Goal: Task Accomplishment & Management: Use online tool/utility

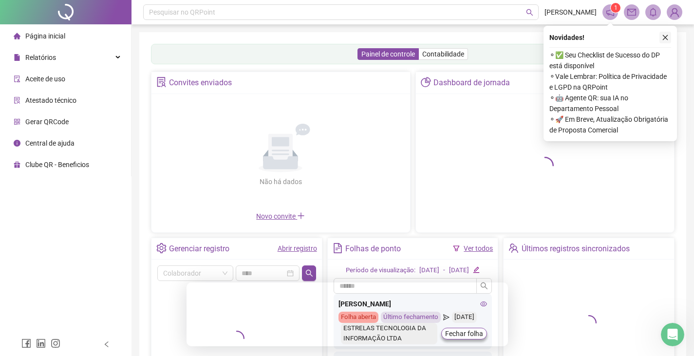
click at [665, 38] on icon "close" at bounding box center [665, 37] width 7 height 7
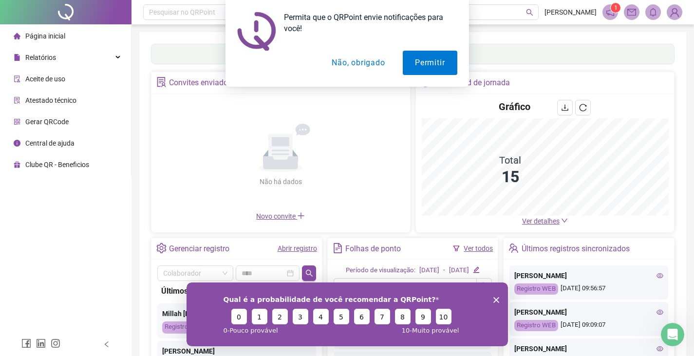
click at [493, 301] on icon "Encerrar pesquisa" at bounding box center [496, 300] width 6 height 6
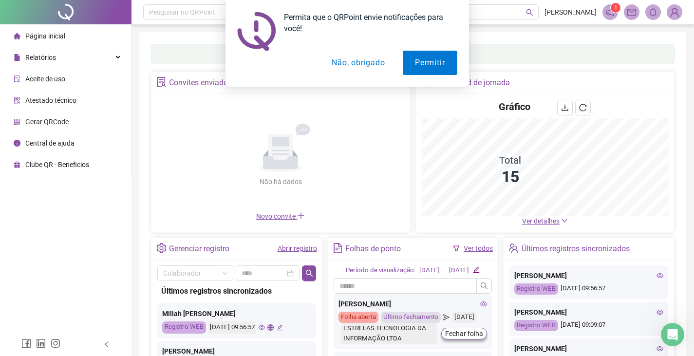
click at [345, 61] on button "Não, obrigado" at bounding box center [358, 63] width 77 height 24
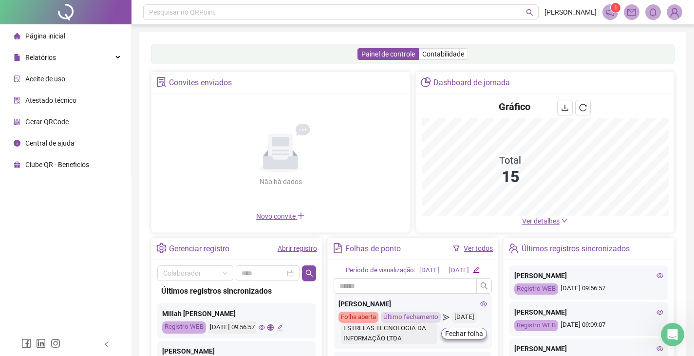
click at [43, 39] on span "Página inicial" at bounding box center [45, 36] width 40 height 8
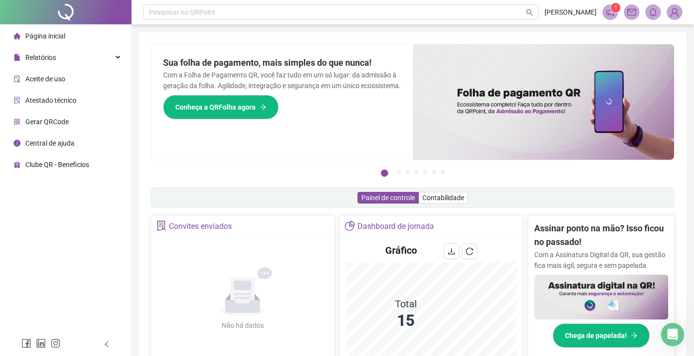
scroll to position [288, 0]
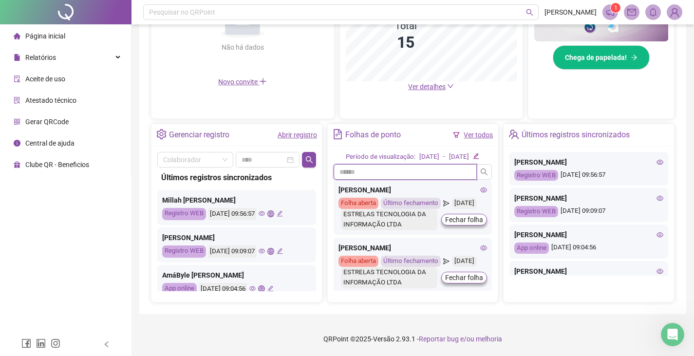
click at [406, 173] on input "text" at bounding box center [406, 172] width 144 height 16
type input "****"
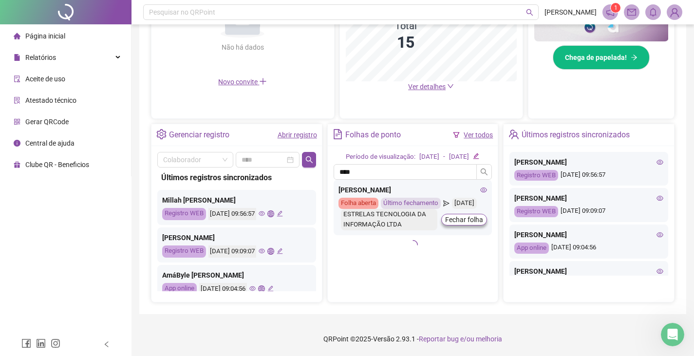
click at [408, 188] on div "[PERSON_NAME]" at bounding box center [413, 190] width 149 height 11
drag, startPoint x: 447, startPoint y: 189, endPoint x: 332, endPoint y: 189, distance: 114.5
click at [332, 189] on div "Período de visualização: [DATE] - [DATE] **** [PERSON_NAME] Folha aberta Último…" at bounding box center [413, 224] width 170 height 156
copy div "[PERSON_NAME]"
click at [214, 7] on div "Pesquisar no QRPoint" at bounding box center [341, 12] width 396 height 16
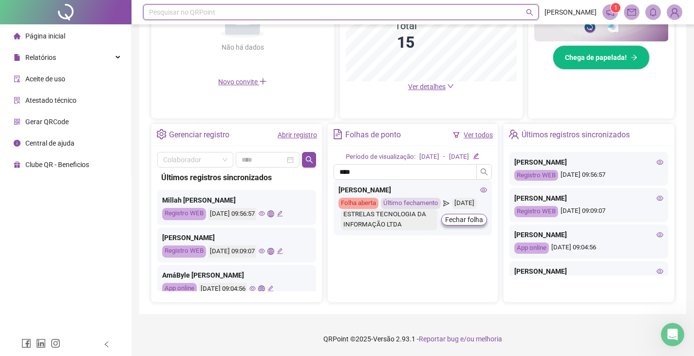
paste input "**********"
type input "**********"
click at [277, 8] on div "Pesquisar no QRPoint" at bounding box center [341, 12] width 396 height 16
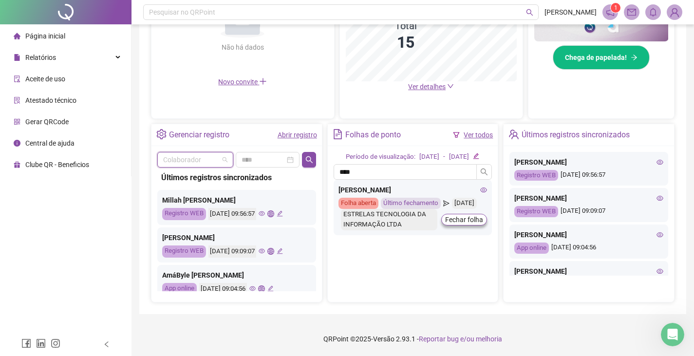
click at [204, 152] on input "search" at bounding box center [191, 159] width 56 height 15
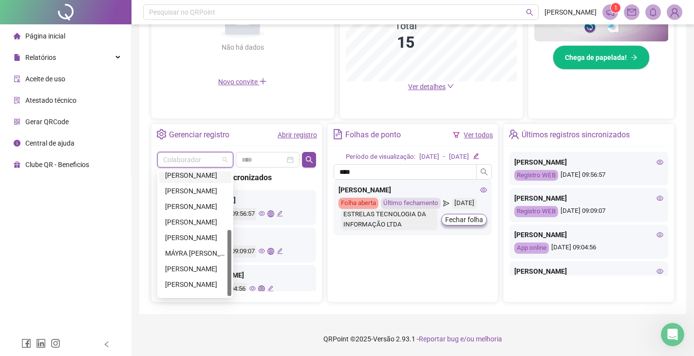
scroll to position [109, 0]
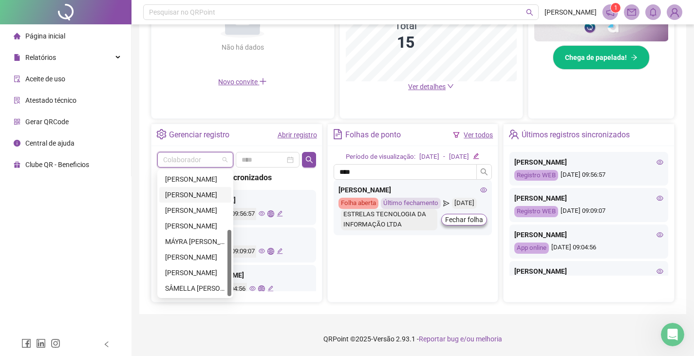
click at [189, 189] on div "[PERSON_NAME]" at bounding box center [195, 194] width 60 height 11
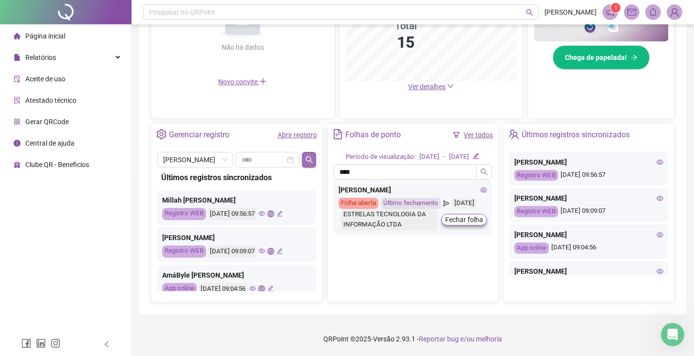
drag, startPoint x: 322, startPoint y: 150, endPoint x: 312, endPoint y: 152, distance: 10.4
click at [322, 150] on div "Gerenciar registro Abrir registro [PERSON_NAME] Últimos registros sincronizados…" at bounding box center [236, 213] width 171 height 179
click at [310, 156] on icon "search" at bounding box center [309, 160] width 8 height 8
click at [291, 154] on div at bounding box center [268, 159] width 52 height 11
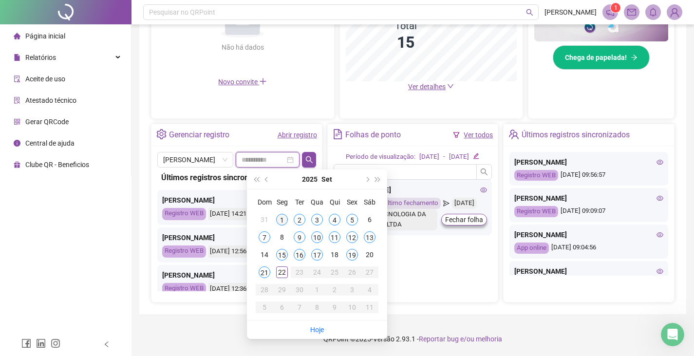
type input "**********"
click at [285, 214] on div "1" at bounding box center [282, 220] width 12 height 12
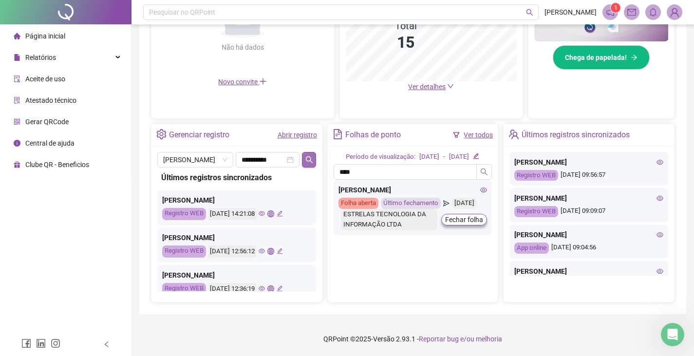
click at [310, 156] on button "button" at bounding box center [309, 160] width 14 height 16
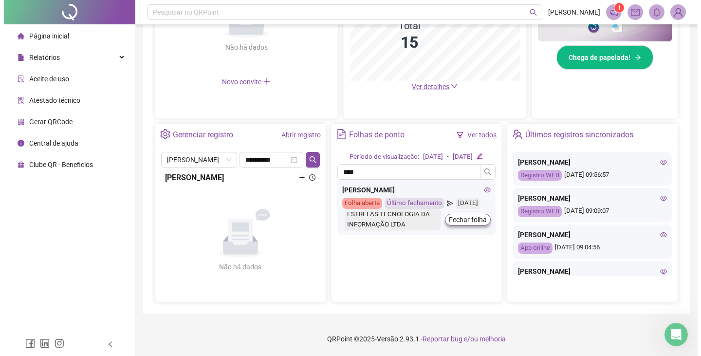
scroll to position [0, 0]
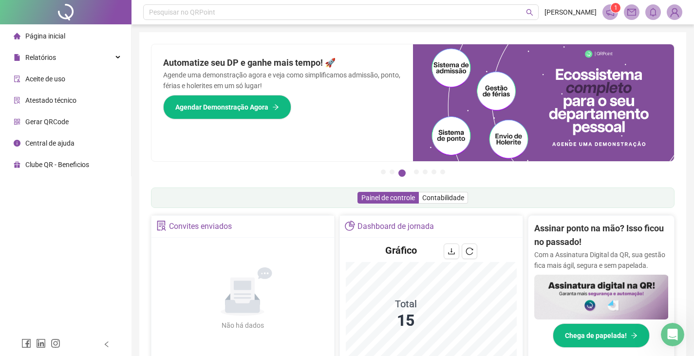
click at [49, 39] on span "Página inicial" at bounding box center [45, 36] width 40 height 8
click at [40, 57] on span "Relatórios" at bounding box center [40, 58] width 31 height 8
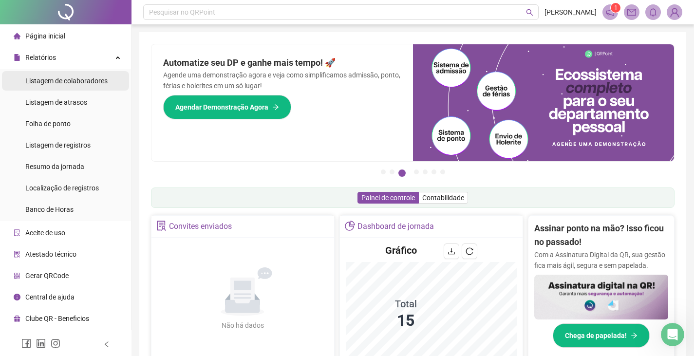
click at [44, 85] on div "Listagem de colaboradores" at bounding box center [66, 80] width 82 height 19
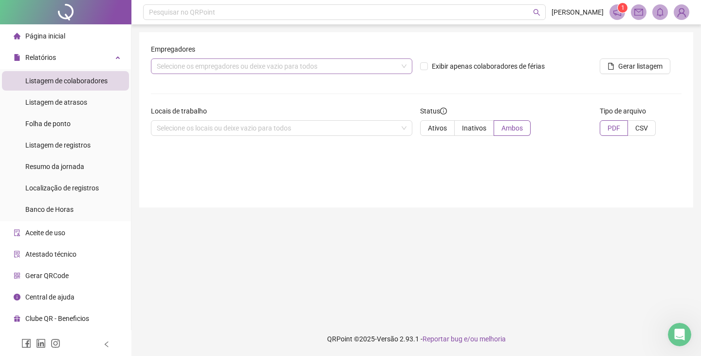
click at [225, 71] on div "Selecione os empregadores ou deixe vazio para todos" at bounding box center [282, 66] width 262 height 16
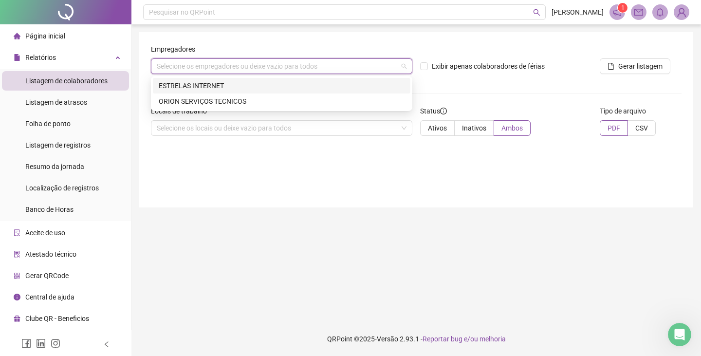
paste input "**********"
type input "**********"
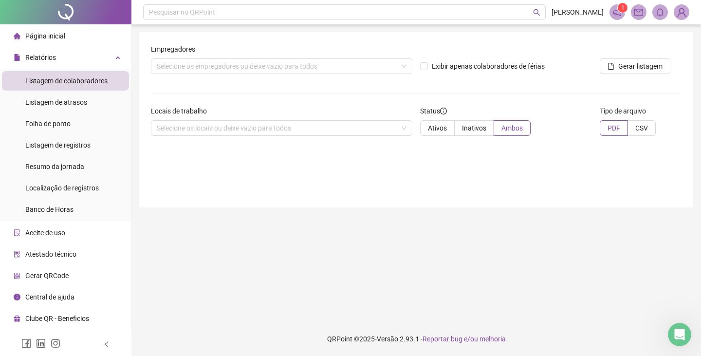
drag, startPoint x: 519, startPoint y: 92, endPoint x: 619, endPoint y: 84, distance: 100.7
click at [520, 92] on form "Empregadores Selecione os empregadores ou deixe vazio para todos Exibir apenas …" at bounding box center [416, 94] width 531 height 100
click at [622, 68] on span "Gerar listagem" at bounding box center [641, 66] width 44 height 11
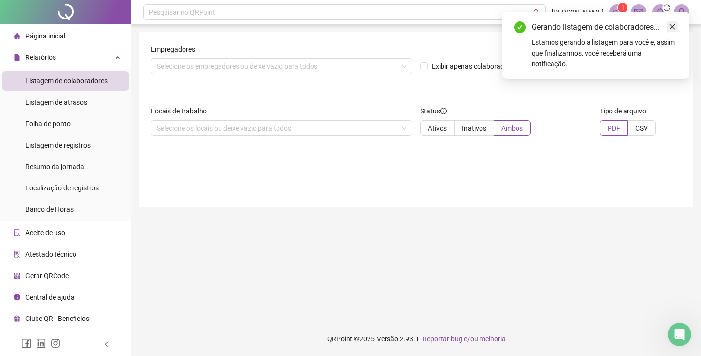
click at [674, 29] on icon "close" at bounding box center [672, 26] width 7 height 7
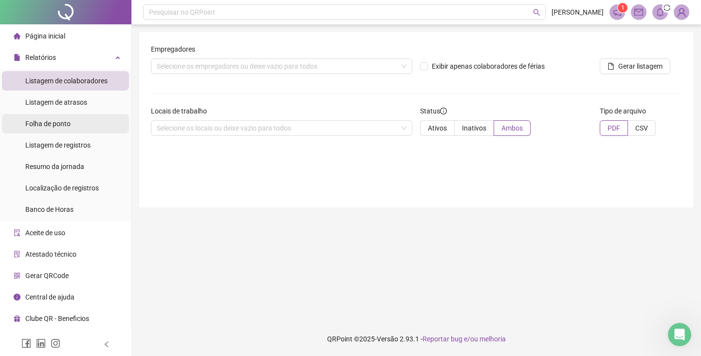
click at [58, 123] on span "Folha de ponto" at bounding box center [47, 124] width 45 height 8
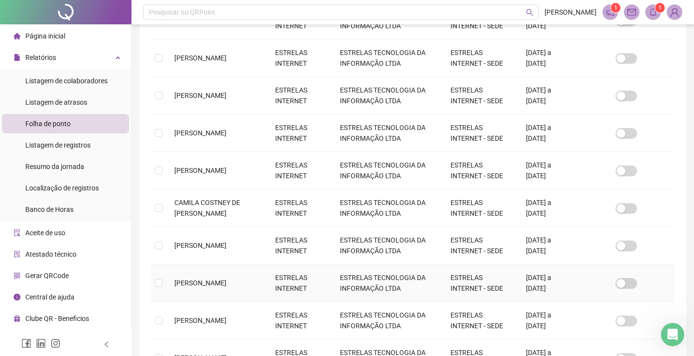
scroll to position [314, 0]
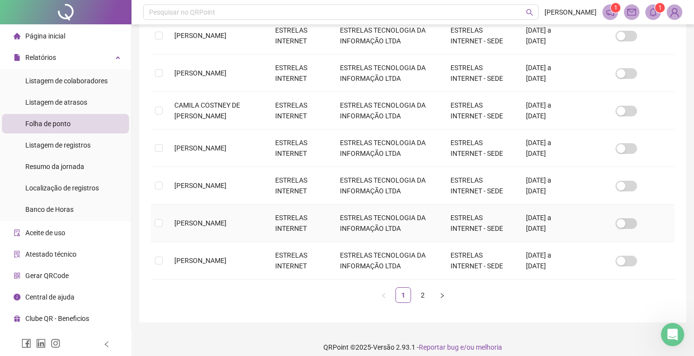
click at [202, 225] on span "[PERSON_NAME]" at bounding box center [200, 223] width 52 height 8
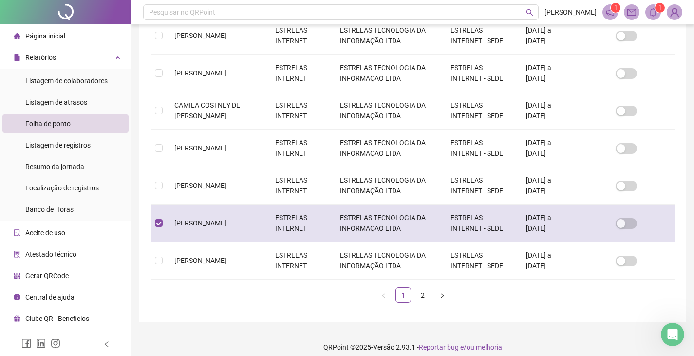
click at [186, 222] on span "[PERSON_NAME]" at bounding box center [200, 223] width 52 height 8
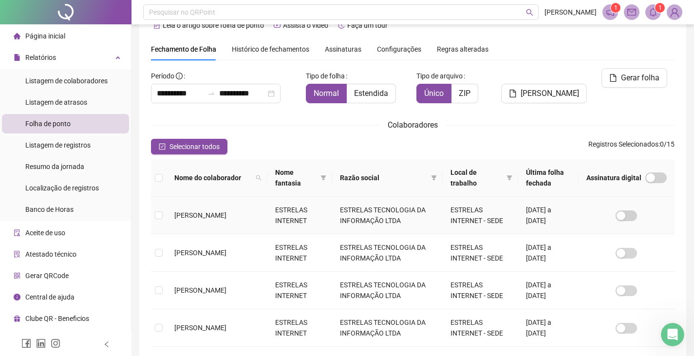
click at [186, 219] on span "[PERSON_NAME]" at bounding box center [200, 215] width 52 height 8
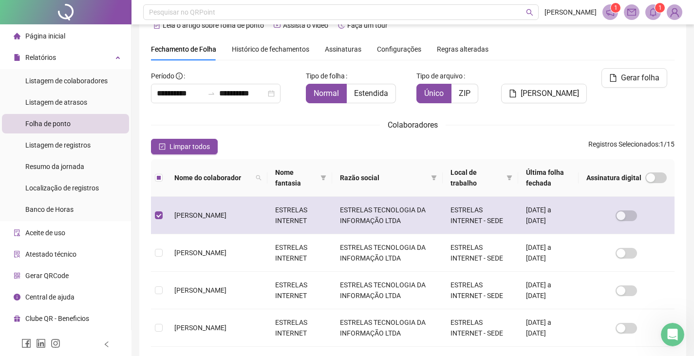
click at [194, 218] on td "[PERSON_NAME]" at bounding box center [217, 216] width 101 height 38
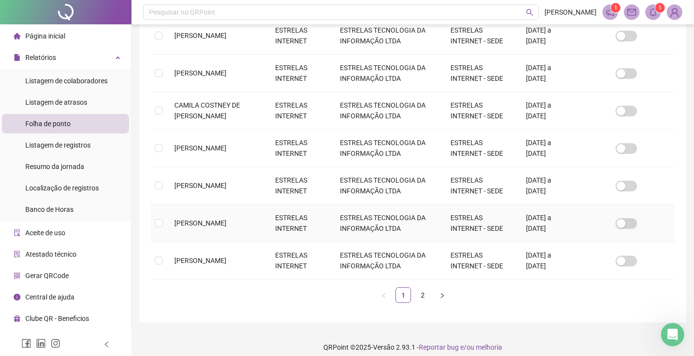
click at [179, 227] on span "[PERSON_NAME]" at bounding box center [200, 223] width 52 height 8
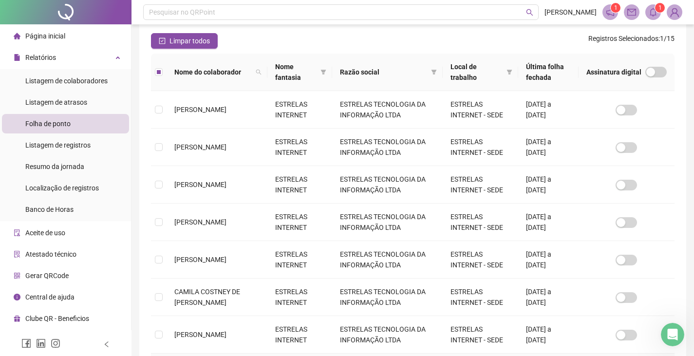
scroll to position [0, 0]
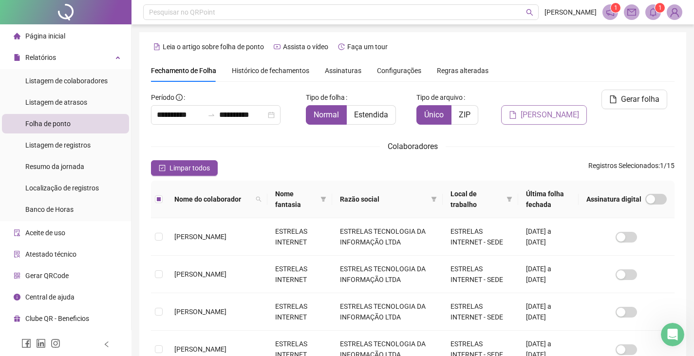
click at [552, 109] on span "[PERSON_NAME]" at bounding box center [550, 115] width 58 height 12
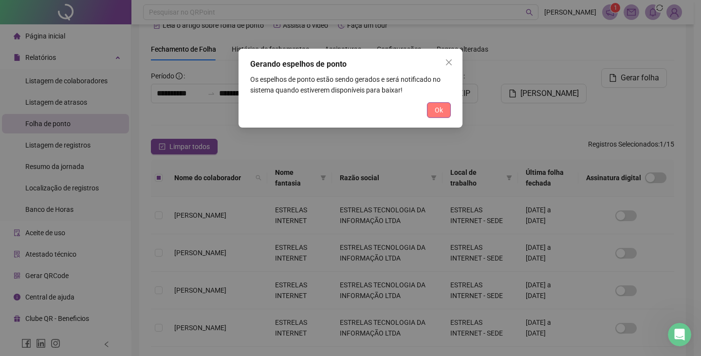
click at [439, 108] on span "Ok" at bounding box center [439, 110] width 8 height 11
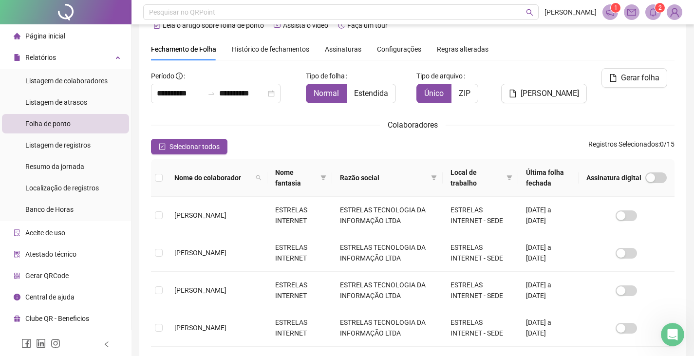
click at [650, 19] on span at bounding box center [653, 12] width 16 height 16
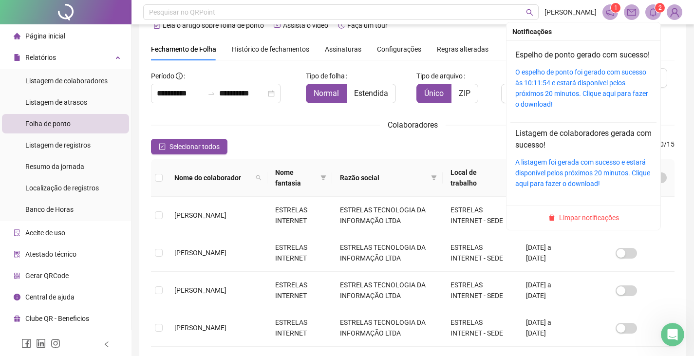
click at [654, 13] on icon "bell" at bounding box center [653, 12] width 9 height 9
click at [557, 98] on link "O espelho de ponto foi gerado com sucesso às 10:11:54 e estará disponível pelos…" at bounding box center [581, 88] width 133 height 40
